Goal: Communication & Community: Connect with others

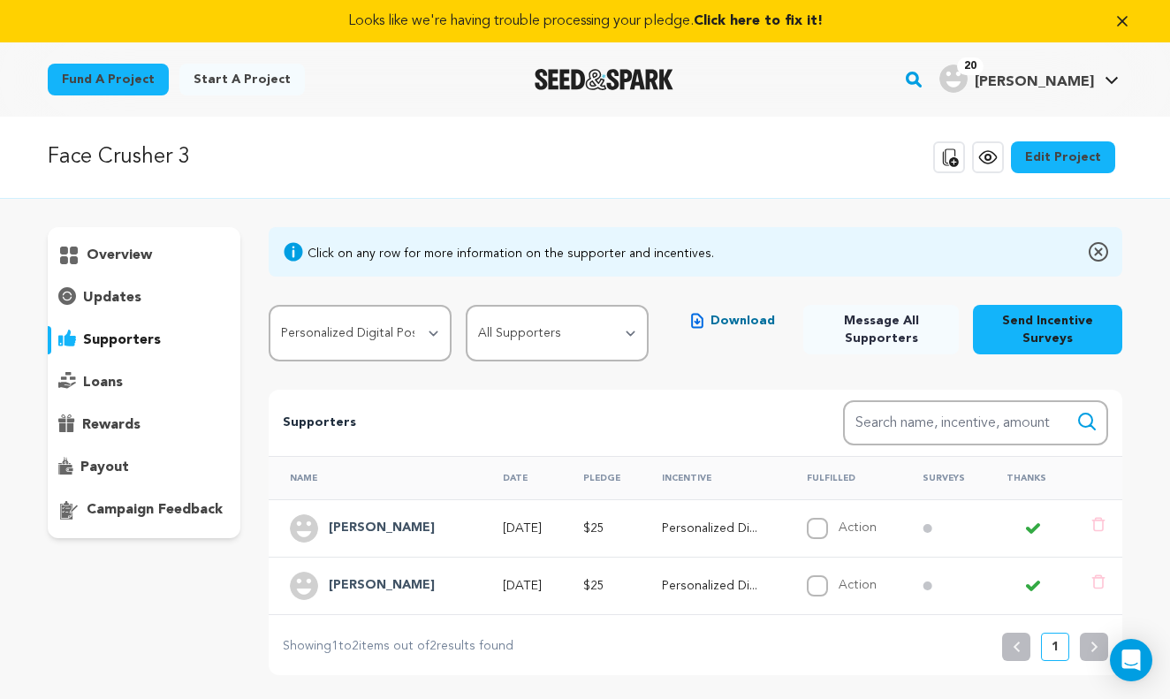
select select "107575"
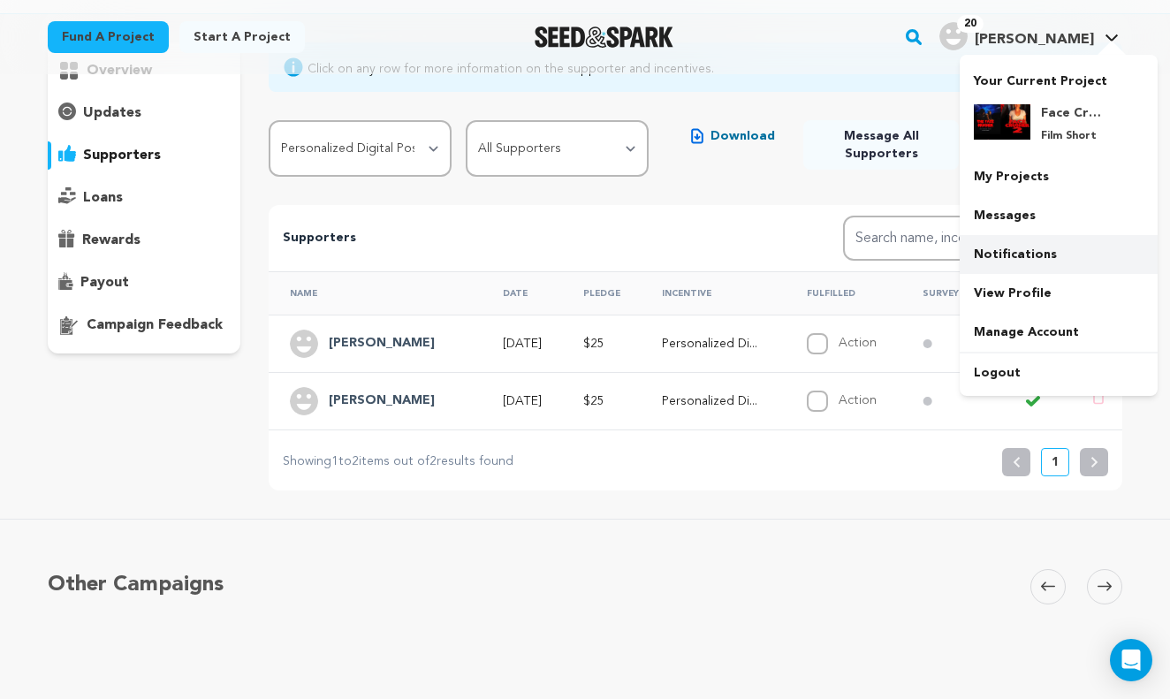
click at [1026, 255] on link "Notifications" at bounding box center [1058, 254] width 198 height 39
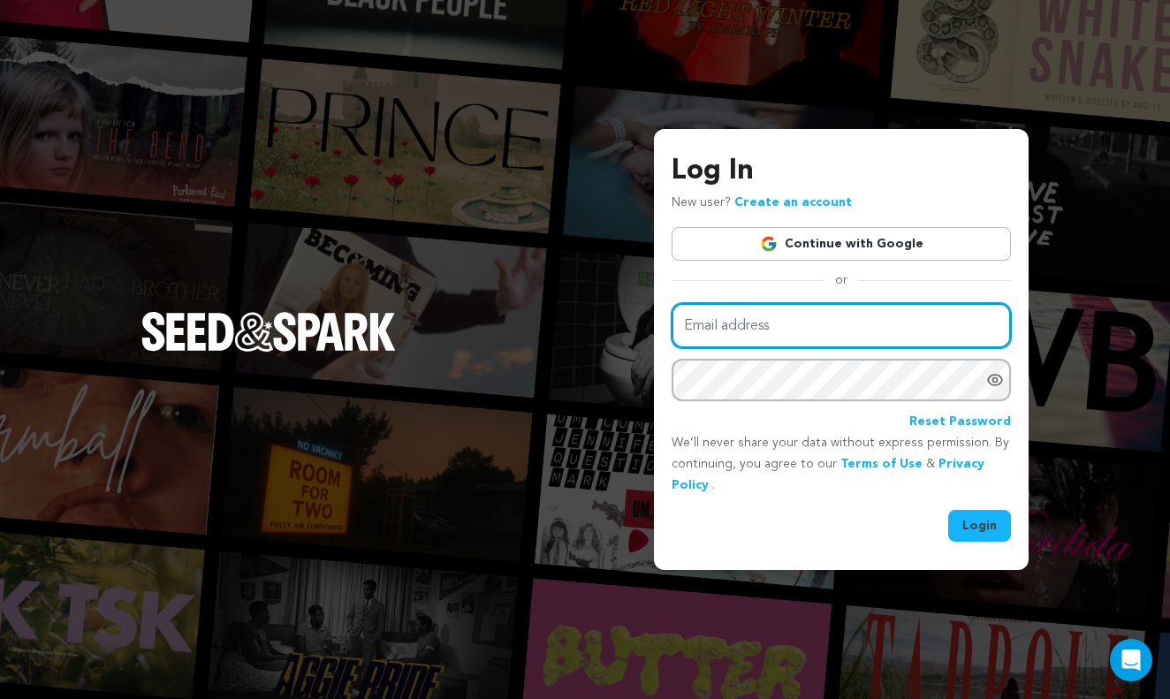
type input "[EMAIL_ADDRESS][DOMAIN_NAME]"
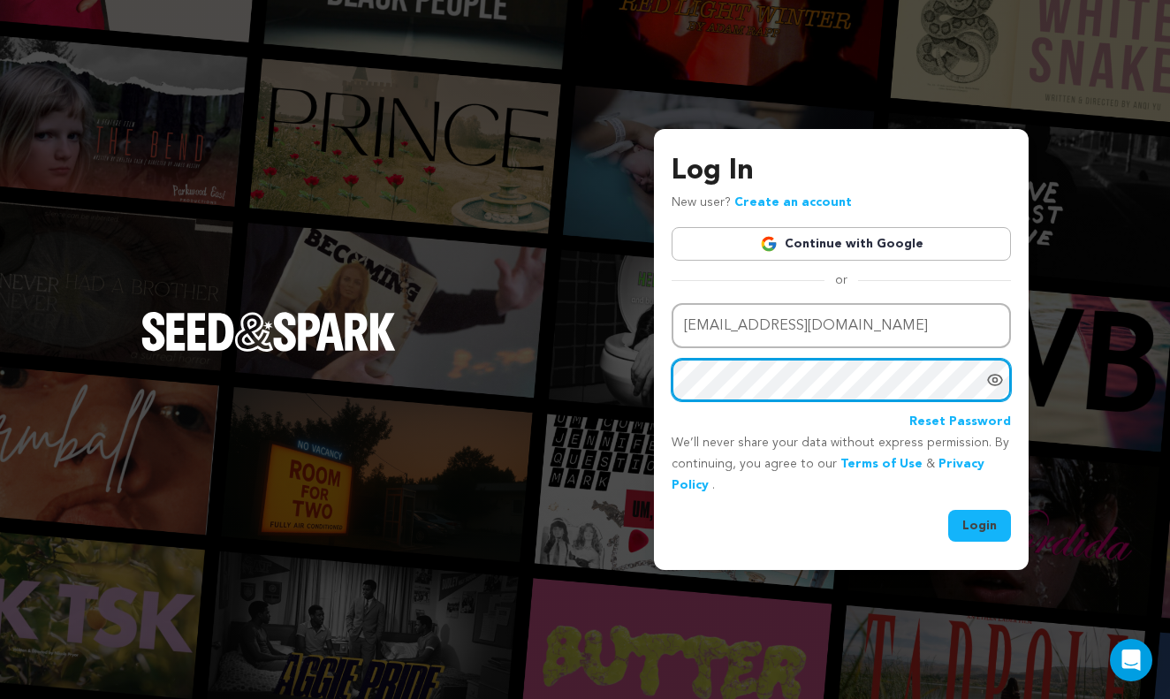
click at [980, 524] on button "Login" at bounding box center [979, 526] width 63 height 32
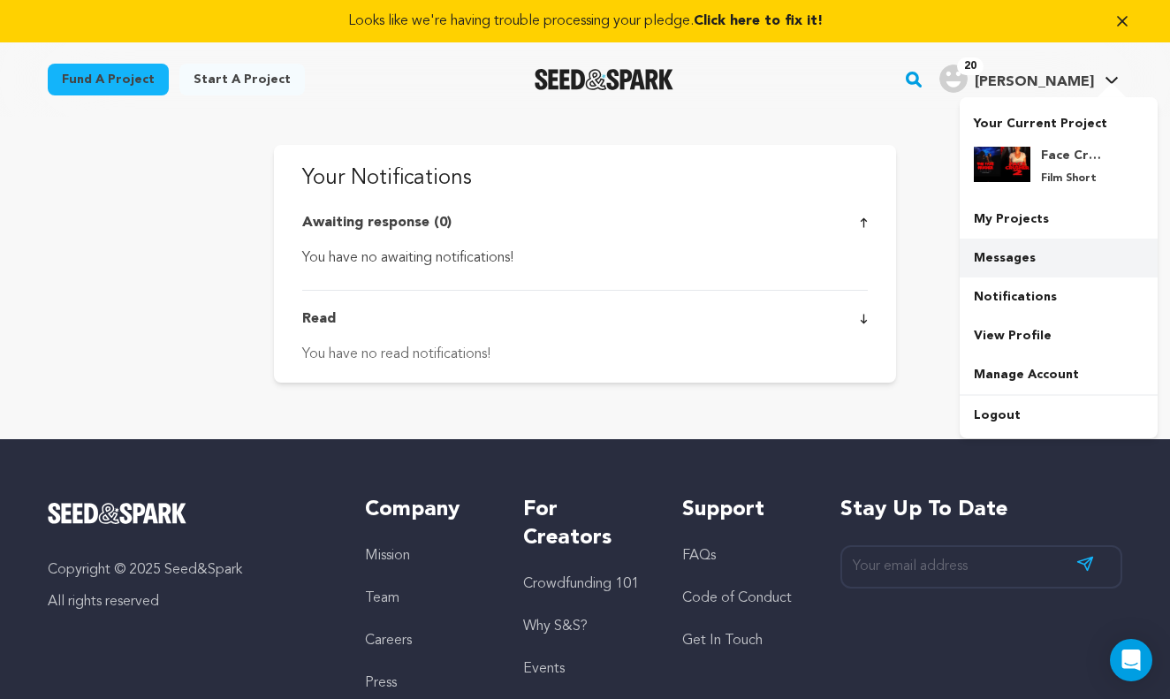
click at [1012, 262] on link "Messages" at bounding box center [1058, 258] width 198 height 39
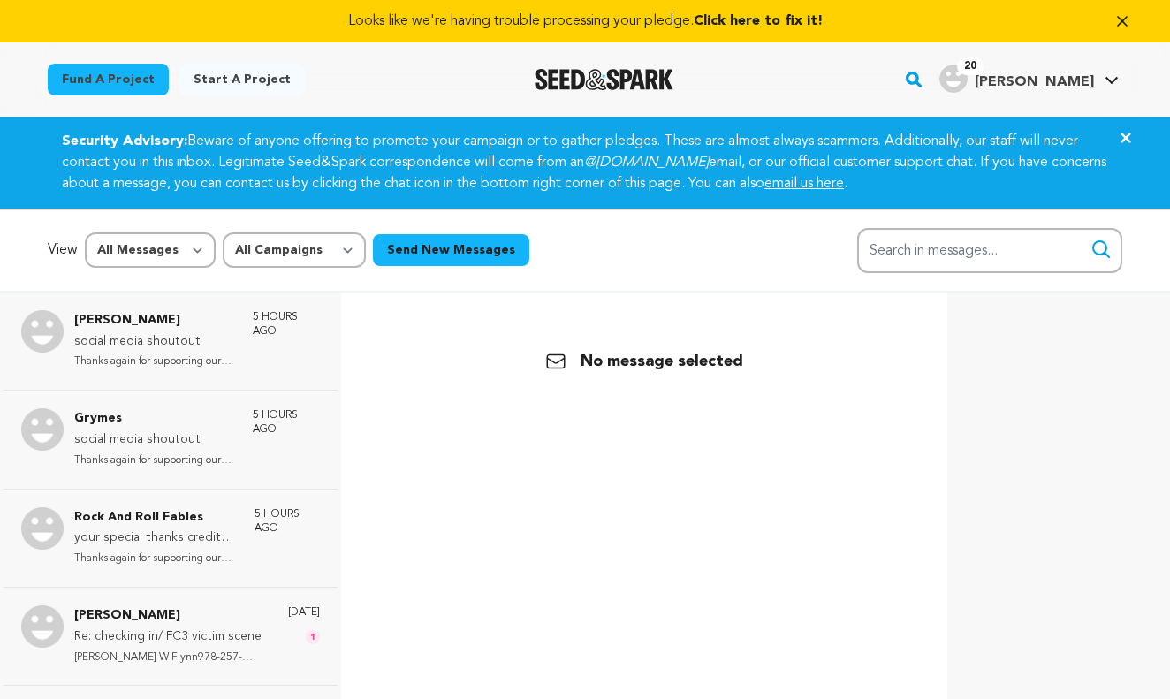
click at [1005, 261] on input "Search in messages..." at bounding box center [989, 250] width 265 height 45
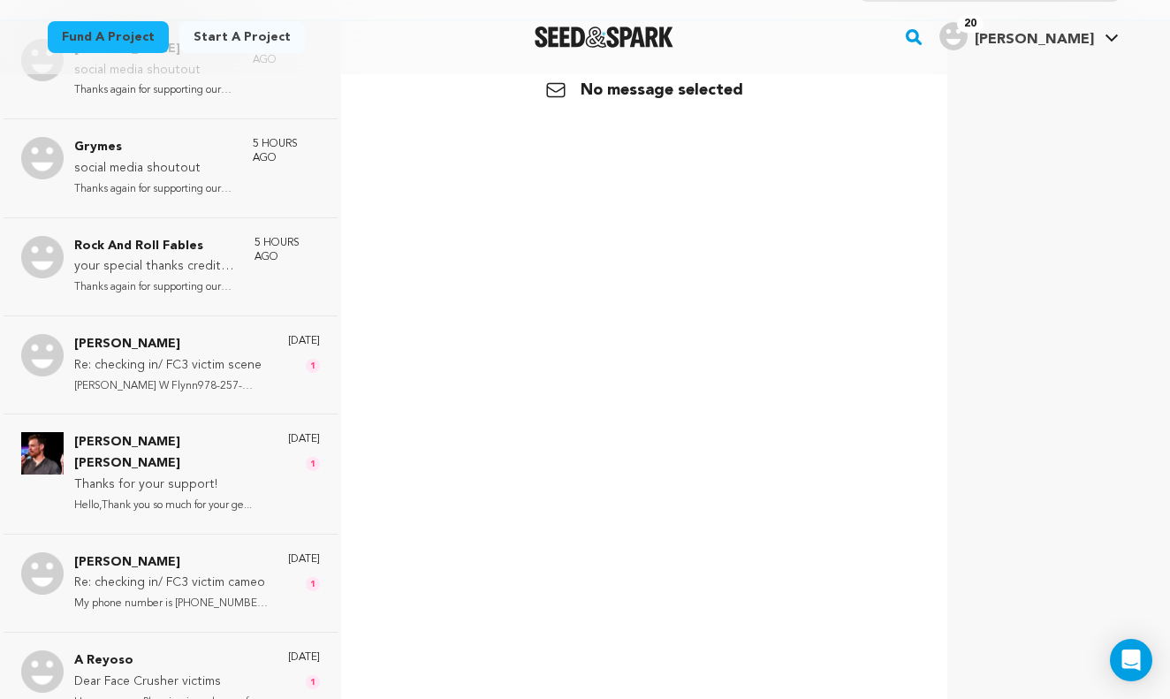
scroll to position [285, 0]
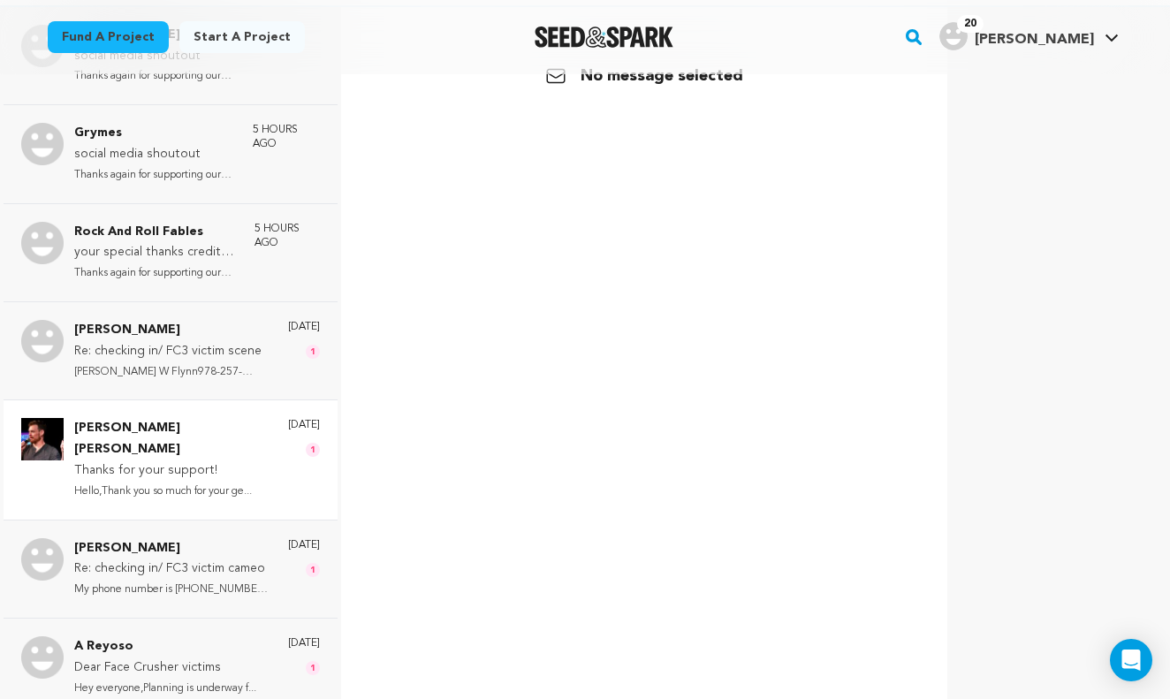
click at [172, 460] on p "Thanks for your support!" at bounding box center [172, 470] width 196 height 21
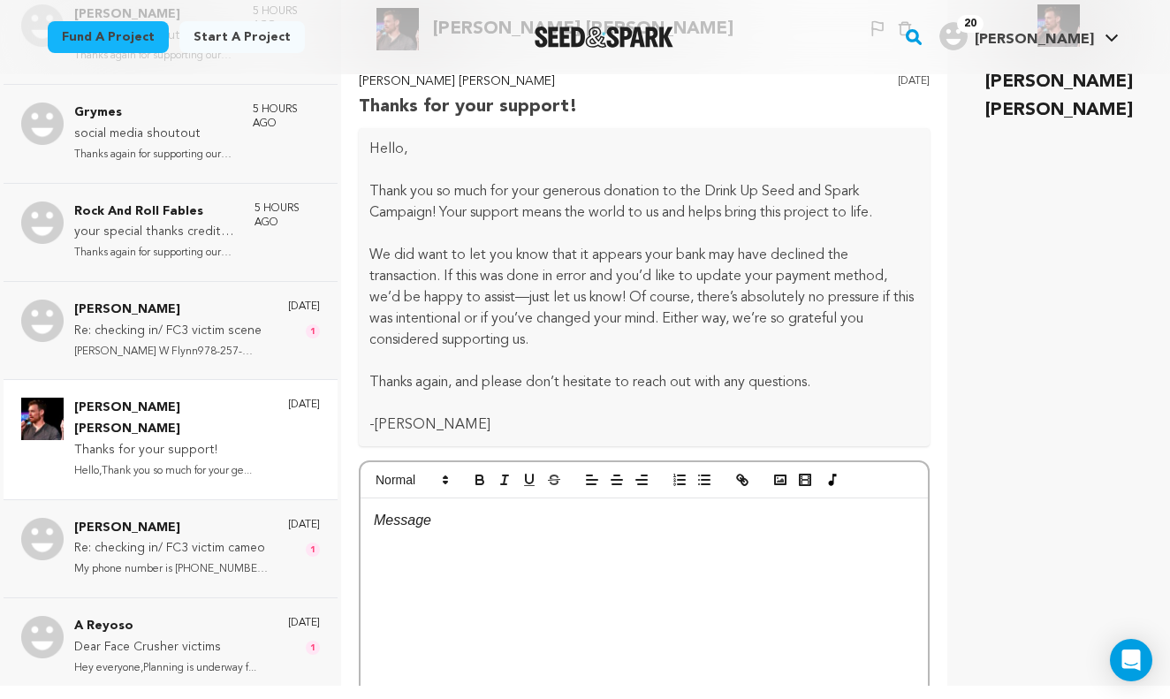
scroll to position [0, 0]
